Goal: Information Seeking & Learning: Learn about a topic

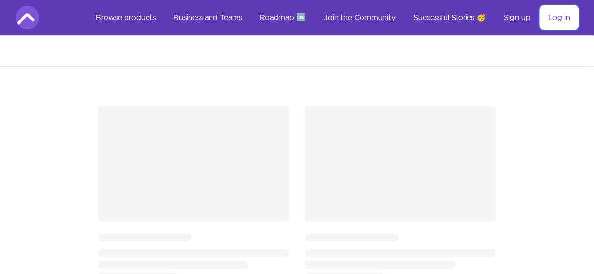
click at [561, 15] on link "Log in" at bounding box center [559, 17] width 38 height 23
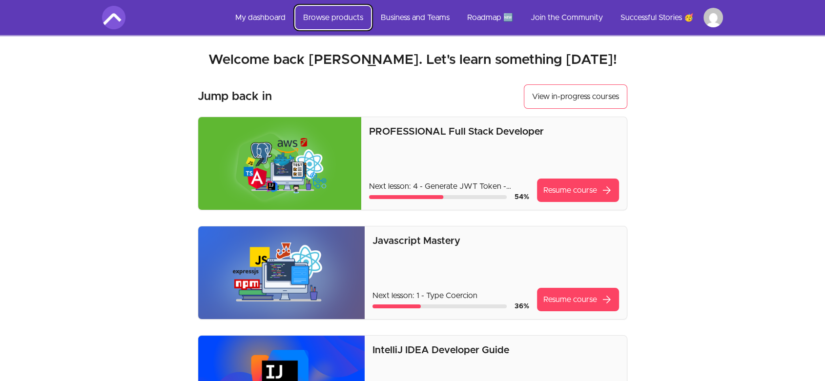
click at [333, 11] on link "Browse products" at bounding box center [333, 17] width 76 height 23
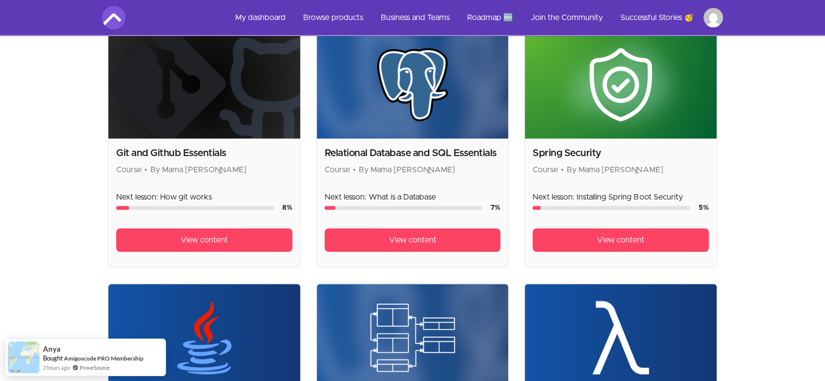
scroll to position [542, 0]
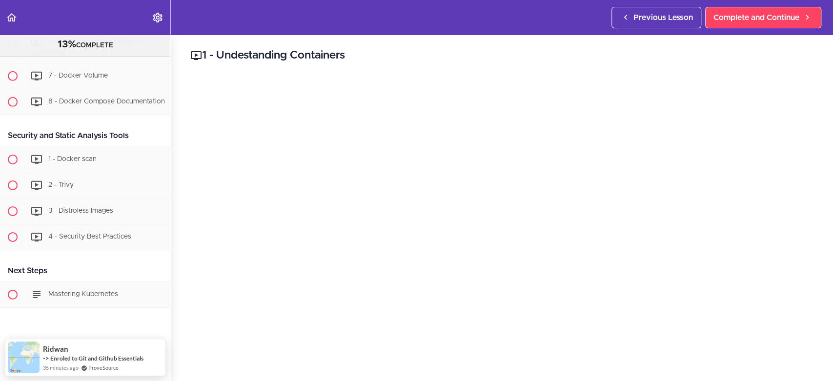
scroll to position [181, 0]
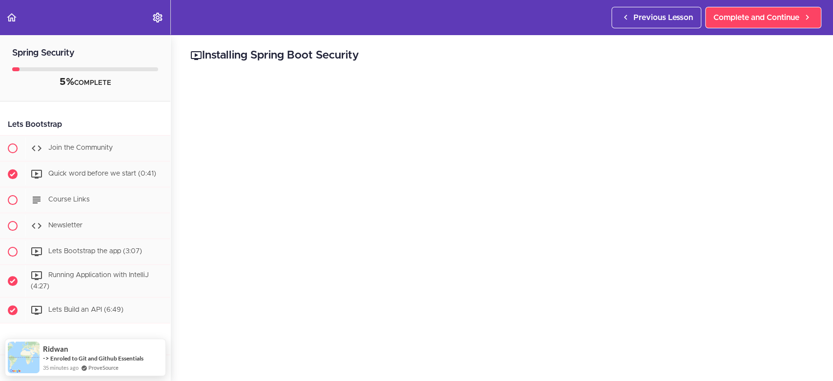
click at [51, 46] on h2 "Spring Security" at bounding box center [85, 47] width 170 height 25
click at [27, 44] on h2 "Spring Security" at bounding box center [85, 47] width 170 height 25
click at [282, 50] on h2 "Installing Spring Boot Security" at bounding box center [501, 55] width 623 height 17
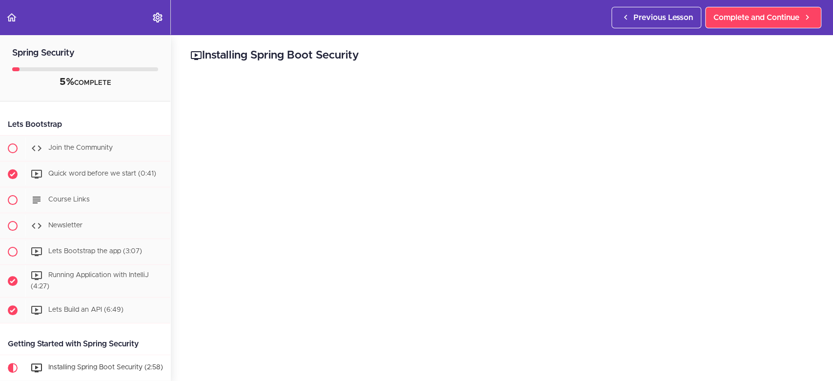
click at [43, 128] on div "Lets Bootstrap" at bounding box center [85, 125] width 170 height 22
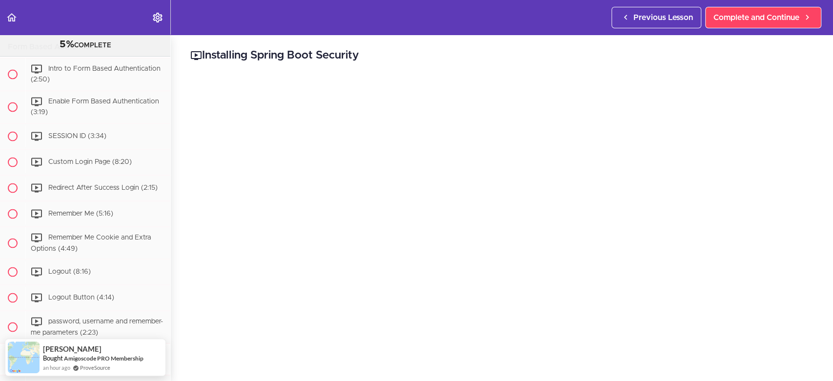
scroll to position [1265, 0]
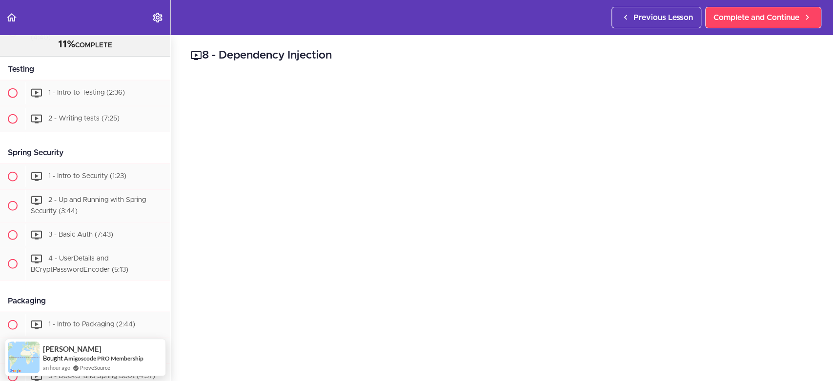
scroll to position [4519, 0]
